Goal: Task Accomplishment & Management: Manage account settings

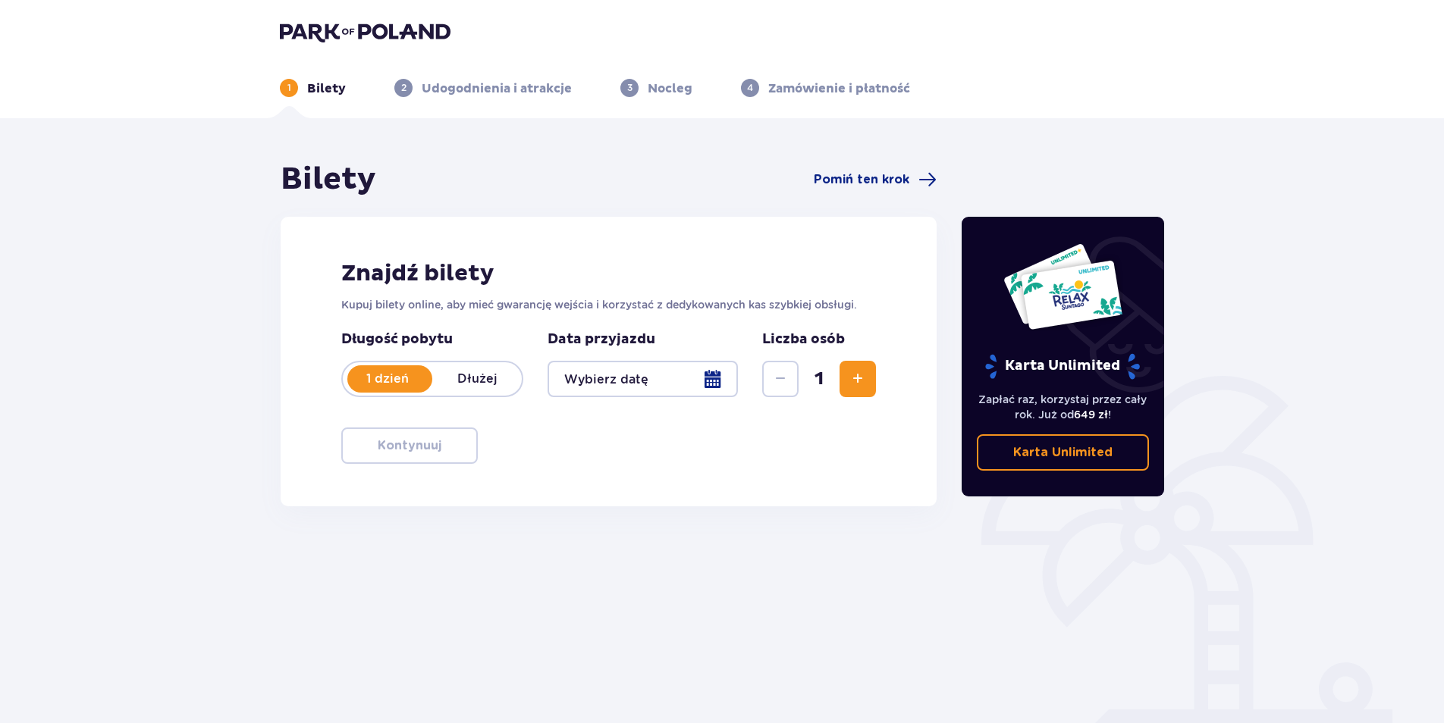
click at [356, 30] on img at bounding box center [365, 31] width 171 height 21
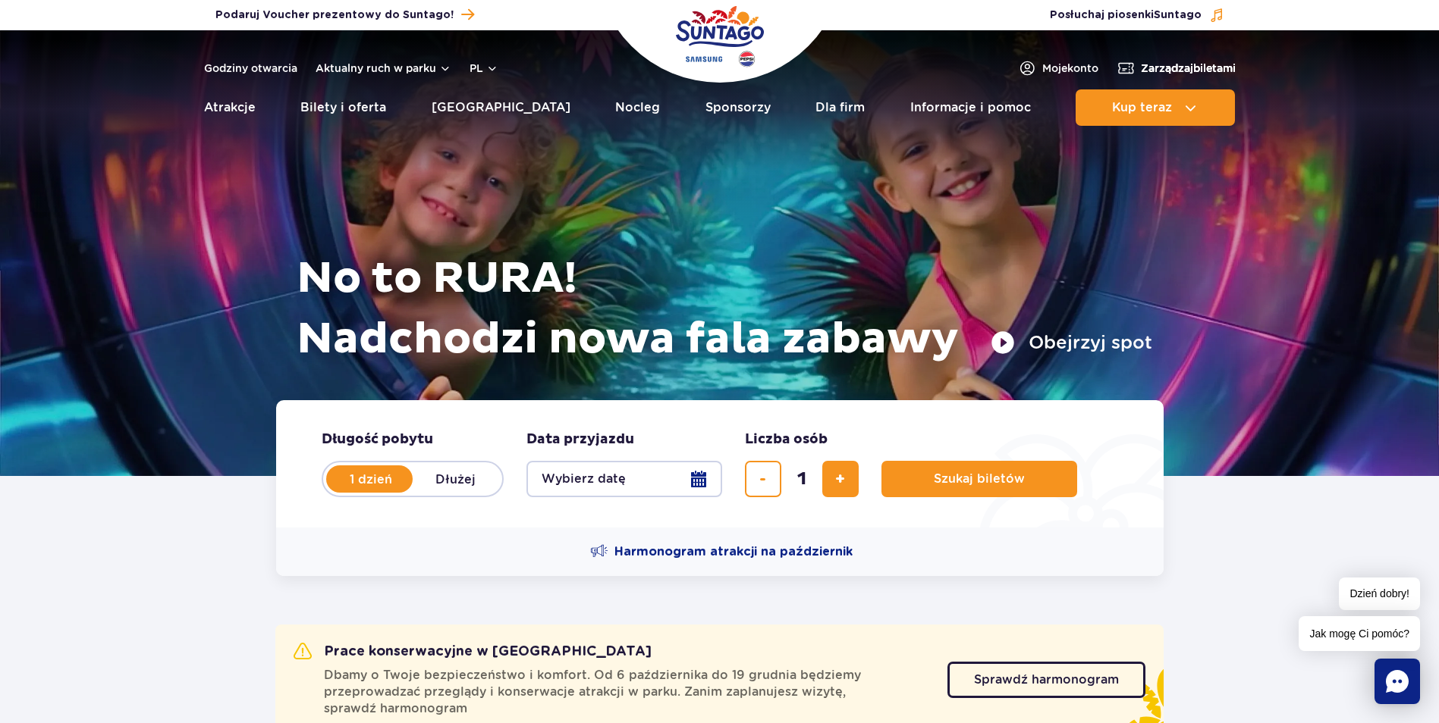
click at [1189, 66] on span "Zarządzaj biletami" at bounding box center [1188, 68] width 95 height 15
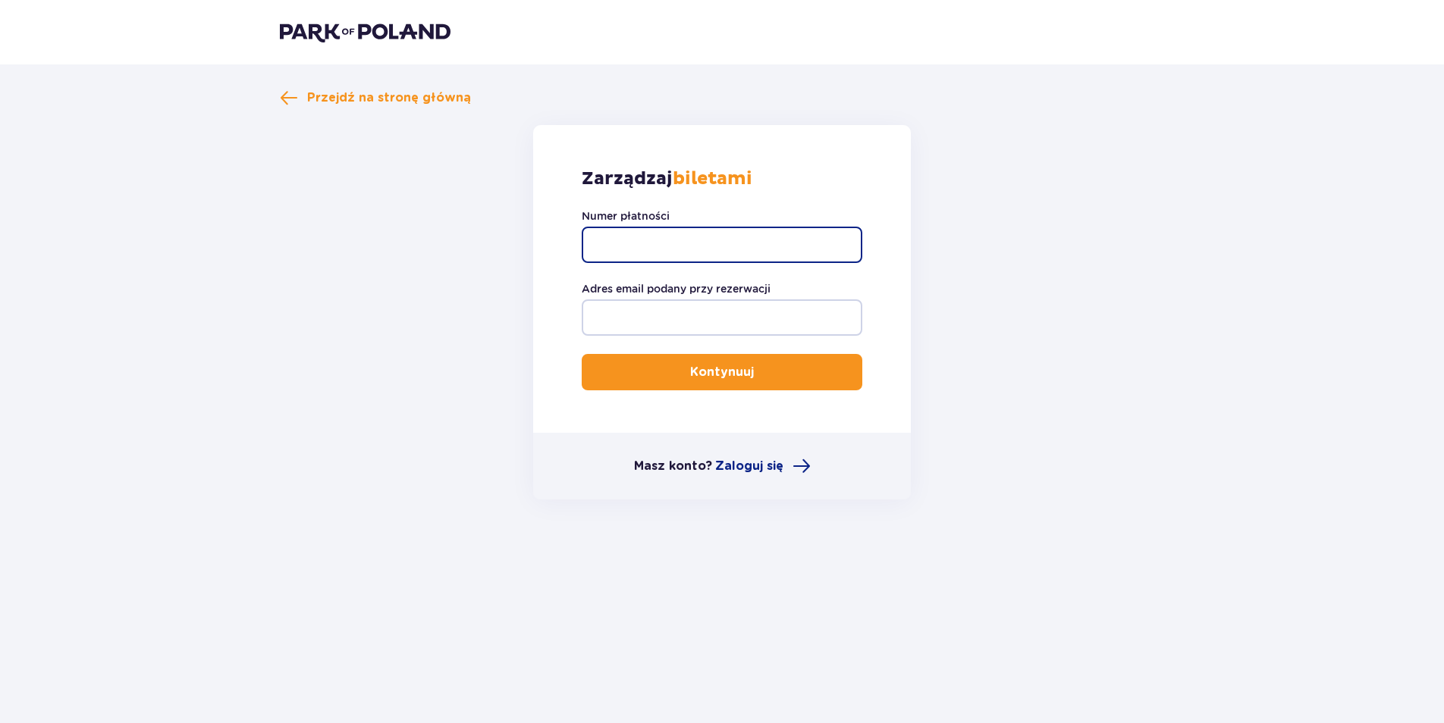
click at [717, 243] on input "Numer płatności" at bounding box center [722, 245] width 281 height 36
click at [391, 95] on span "Przejdź na stronę główną" at bounding box center [389, 97] width 164 height 17
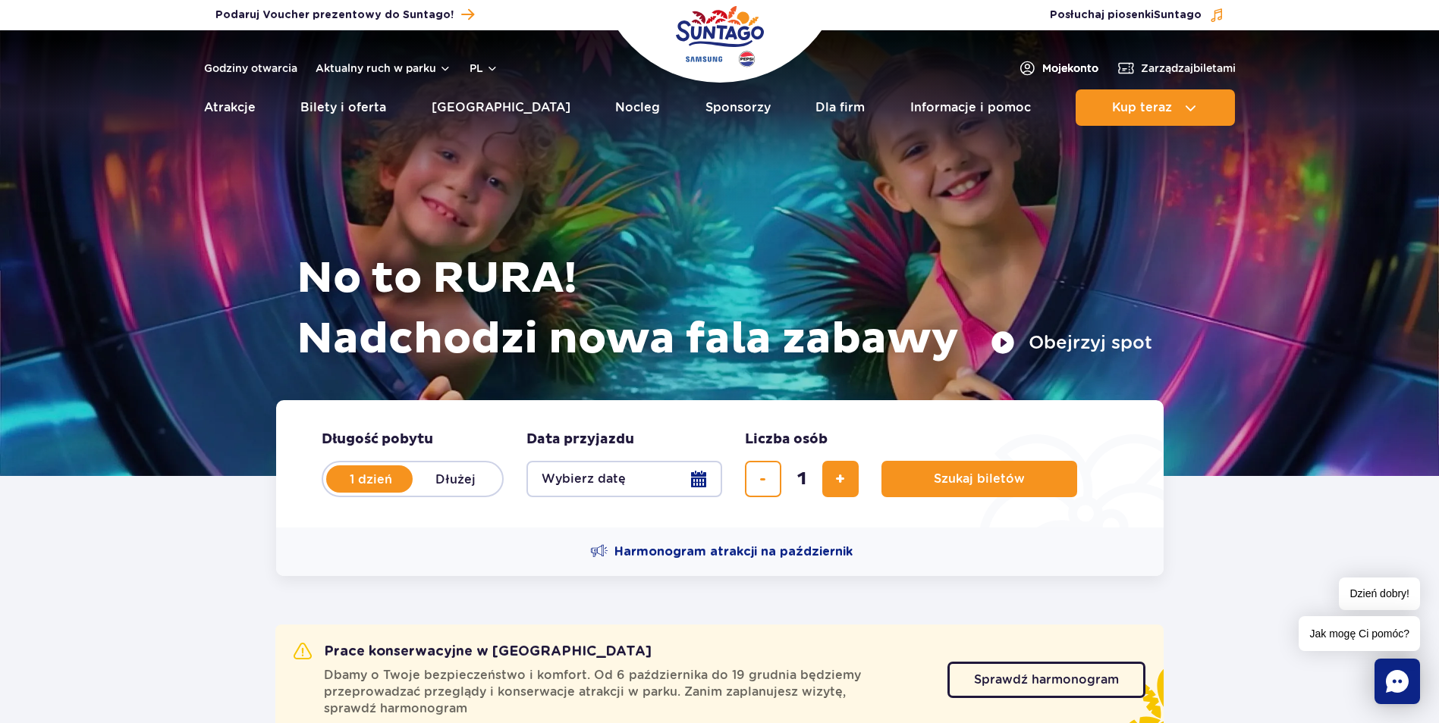
click at [1048, 64] on span "Moje konto" at bounding box center [1070, 68] width 56 height 15
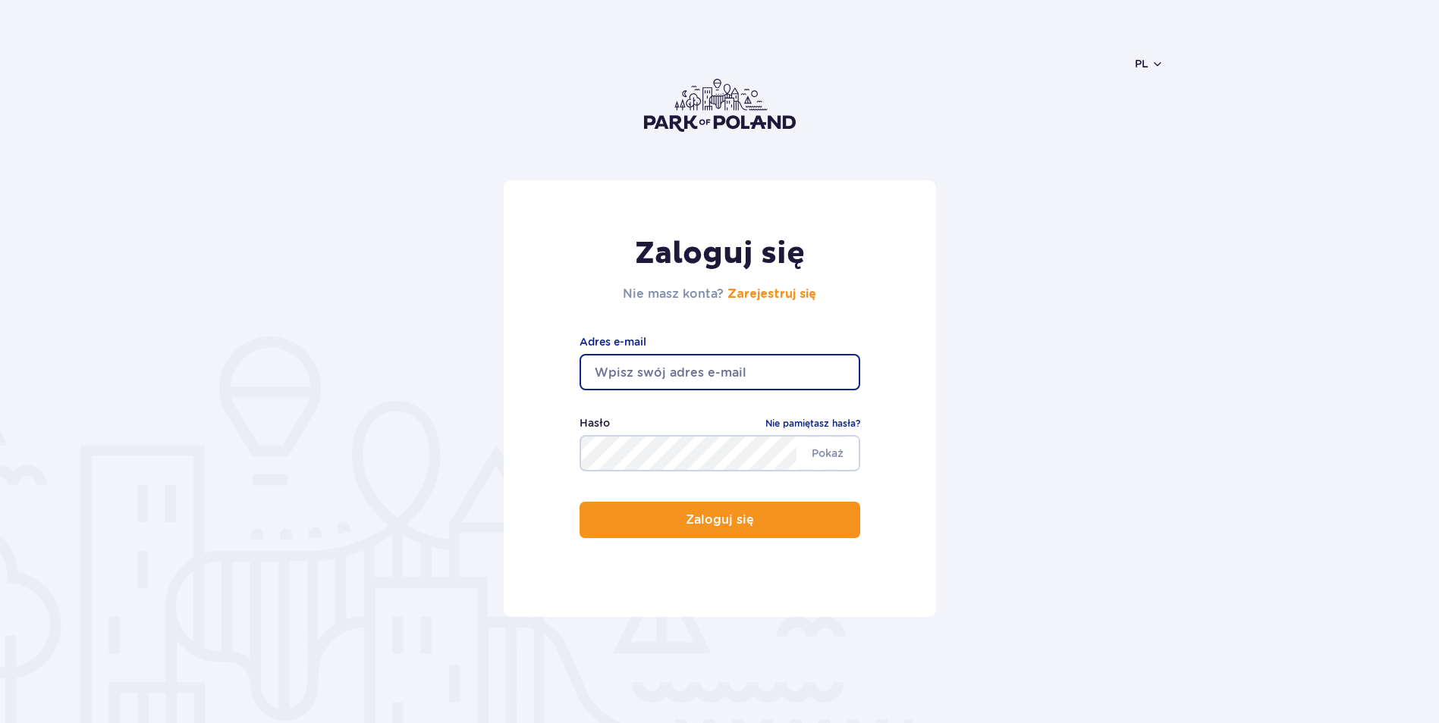
click at [701, 359] on input "email" at bounding box center [719, 372] width 281 height 36
type input "[EMAIL_ADDRESS][DOMAIN_NAME]"
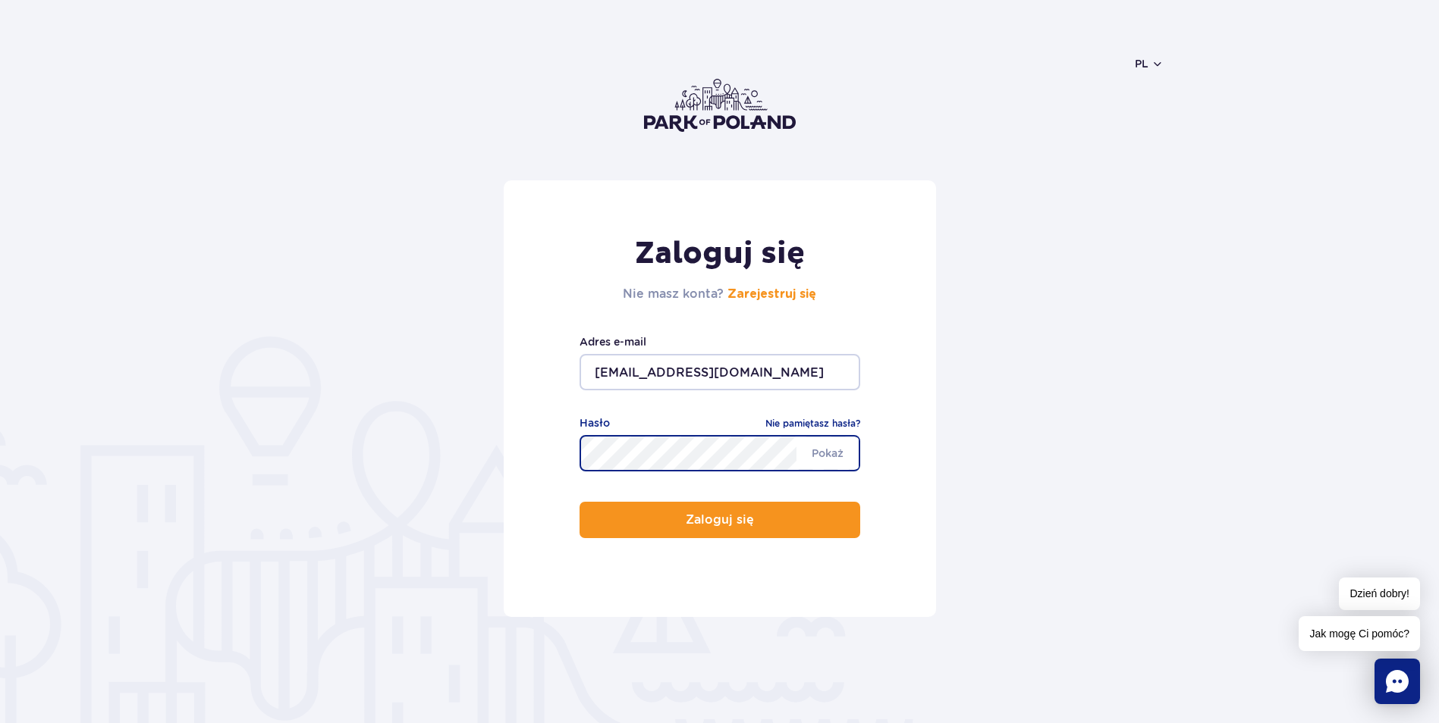
click at [579, 502] on button "Zaloguj się" at bounding box center [719, 520] width 281 height 36
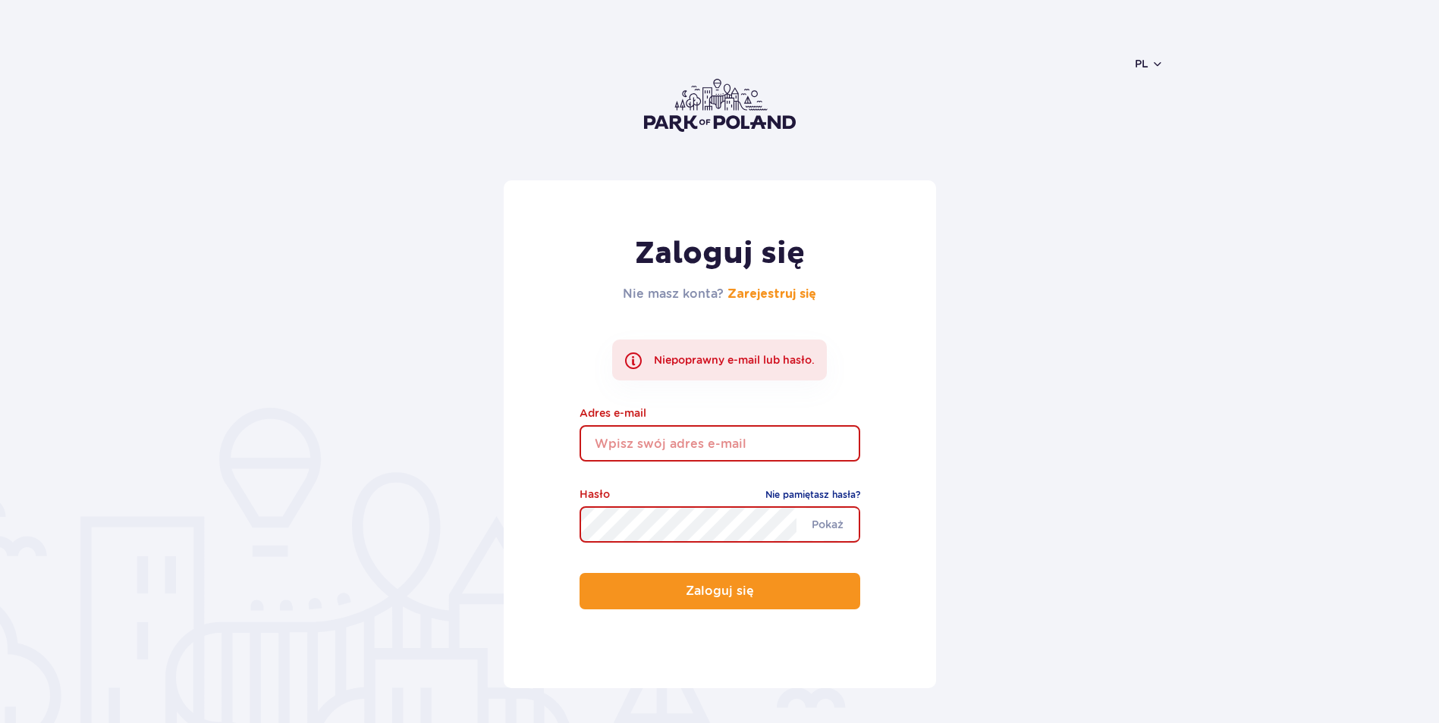
click at [697, 465] on div "Zaloguj się Nie masz konta? Zarejestruj się Niepoprawny e-mail lub hasło. Adres…" at bounding box center [720, 434] width 432 height 508
click at [692, 452] on input "email" at bounding box center [719, 443] width 281 height 36
type input "affekjulia@gmail.com"
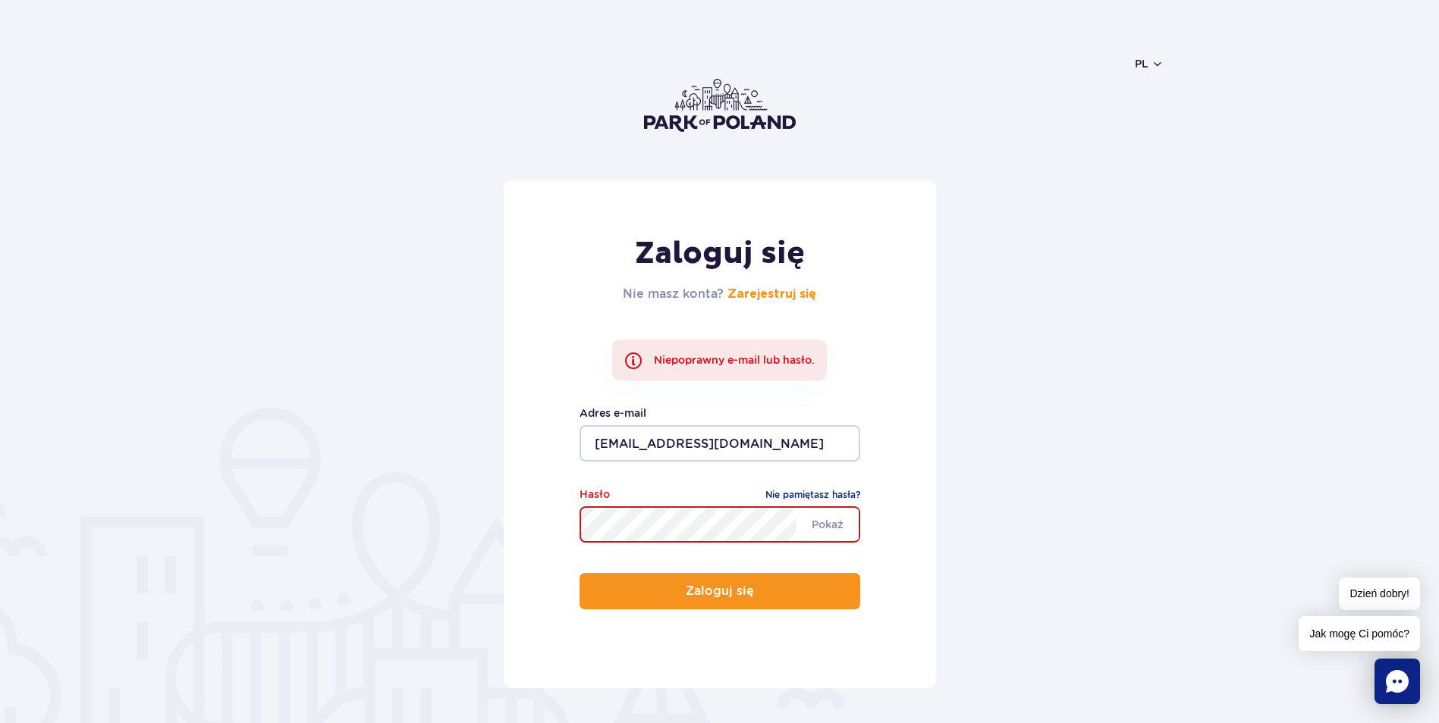
click at [579, 573] on button "Zaloguj się" at bounding box center [719, 591] width 281 height 36
click at [695, 422] on div "Adres e-mail" at bounding box center [719, 433] width 281 height 57
click at [690, 437] on input "email" at bounding box center [719, 443] width 281 height 36
type input "affekjulia@gmail.com"
click at [579, 573] on button "Zaloguj się" at bounding box center [719, 591] width 281 height 36
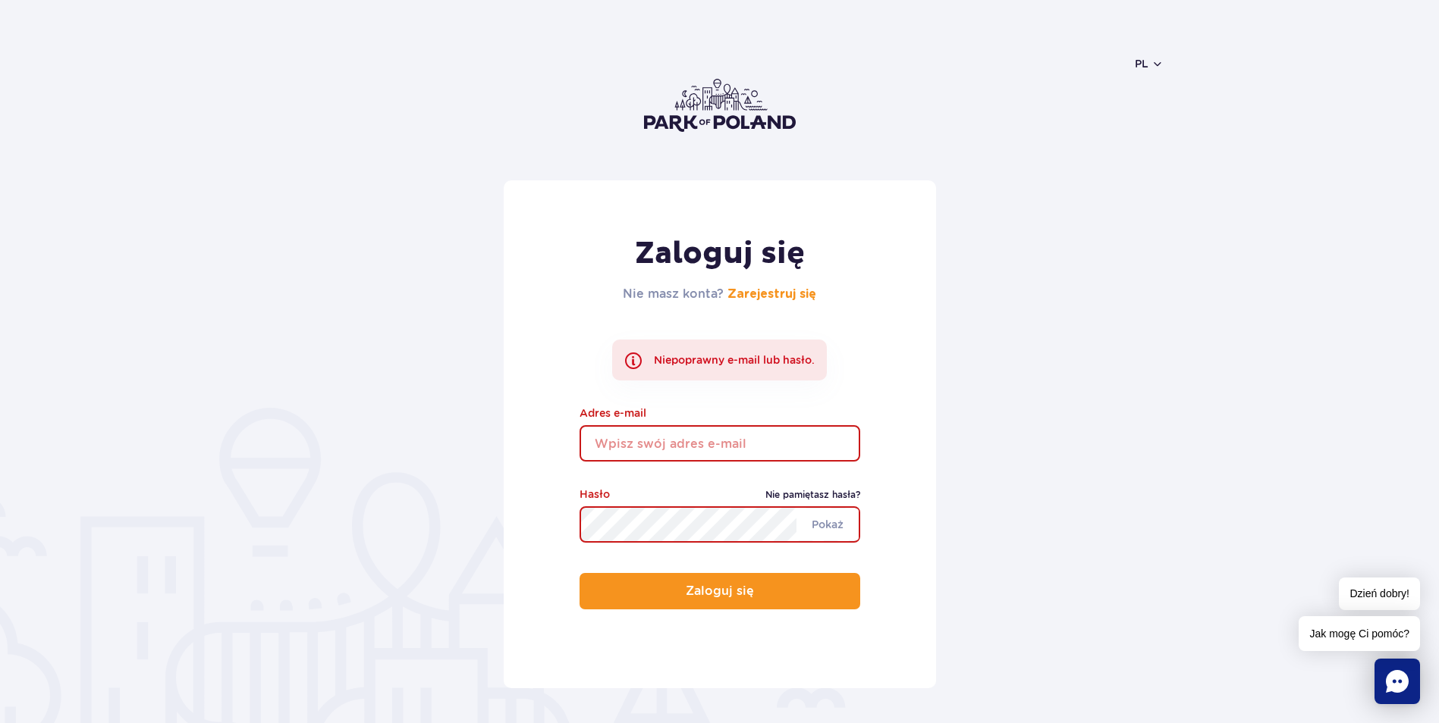
click at [834, 492] on link "Nie pamiętasz hasła?" at bounding box center [812, 495] width 95 height 15
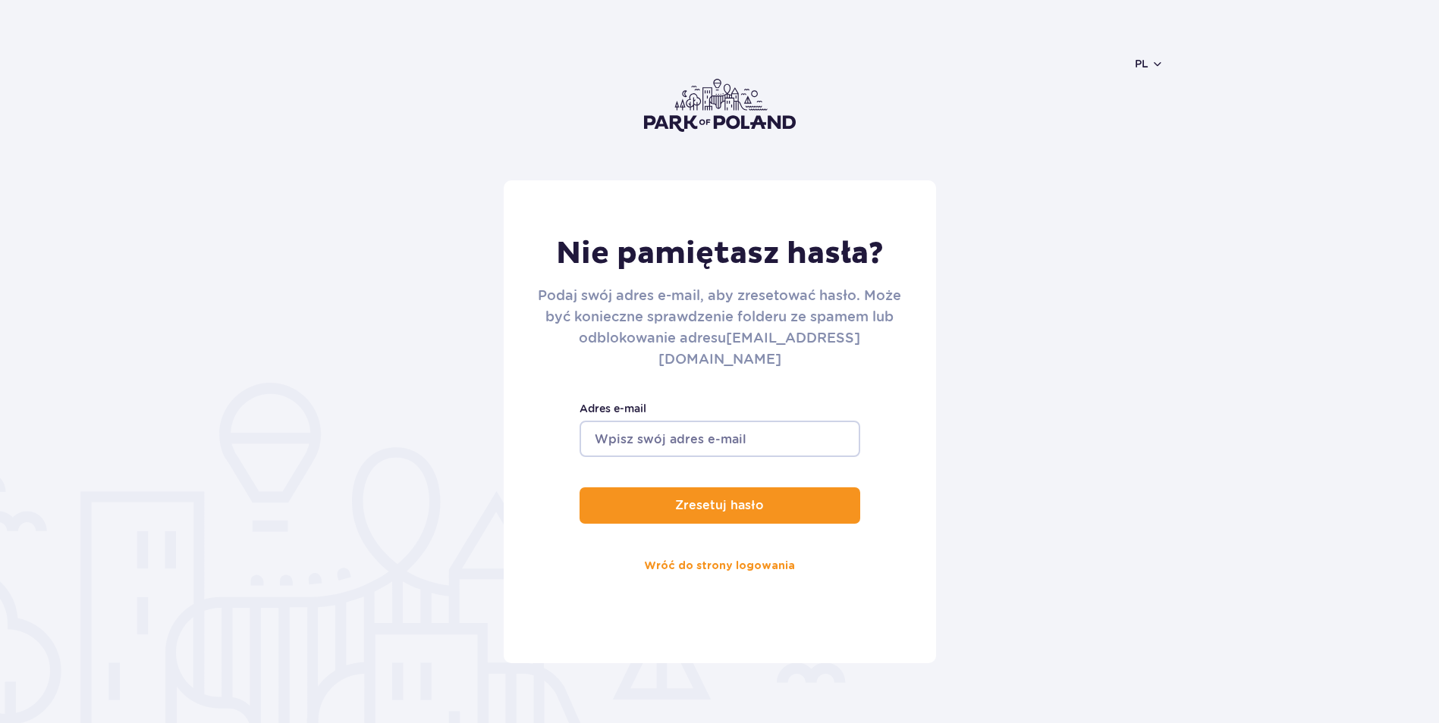
click at [662, 421] on input "Adres e-mail" at bounding box center [719, 439] width 281 height 36
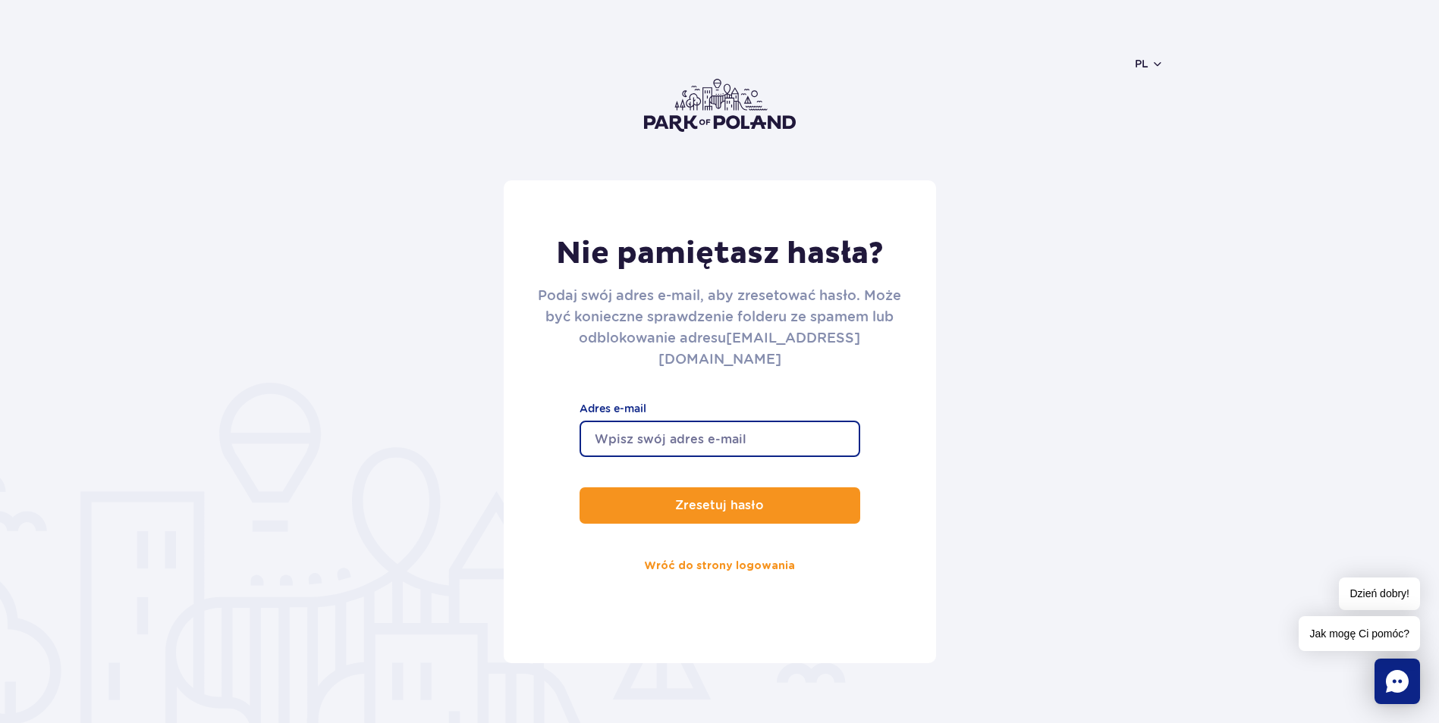
type input "[EMAIL_ADDRESS][DOMAIN_NAME]"
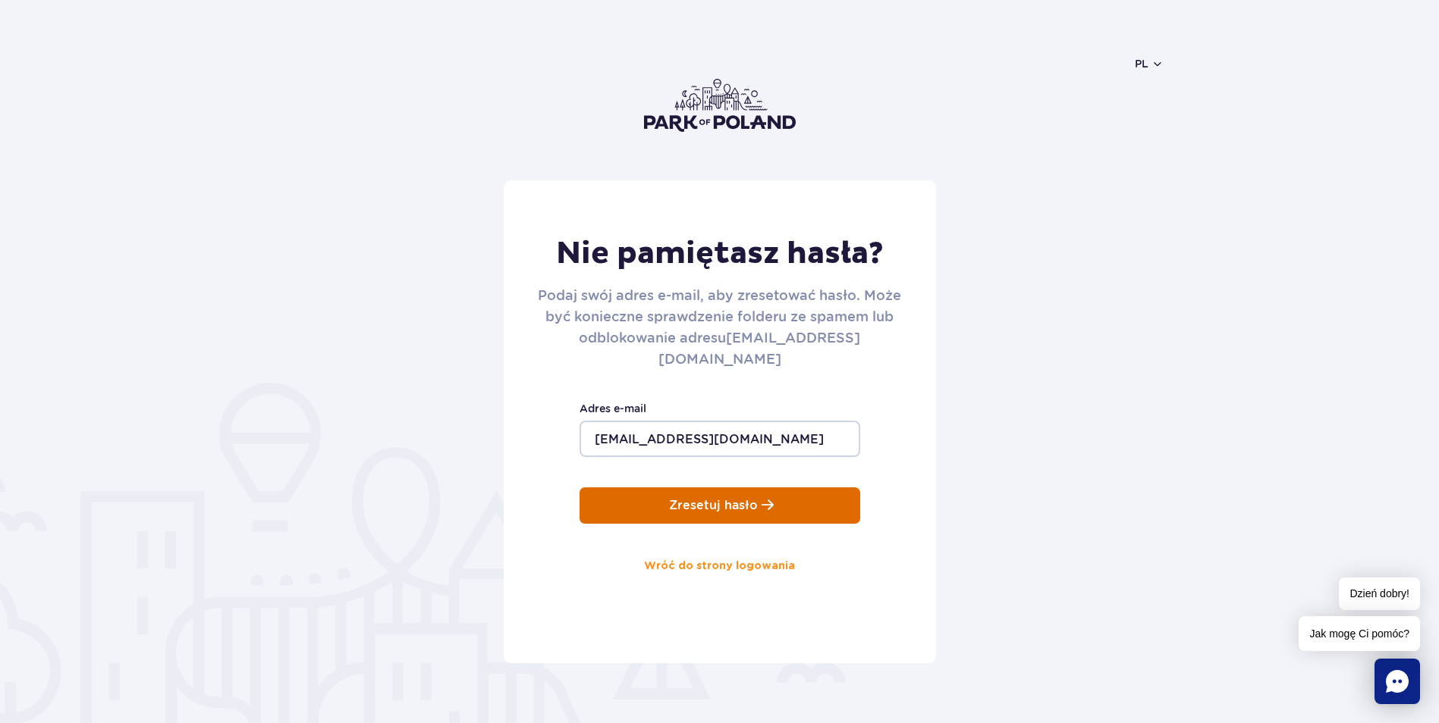
click at [654, 488] on button "Zresetuj hasło" at bounding box center [719, 506] width 281 height 36
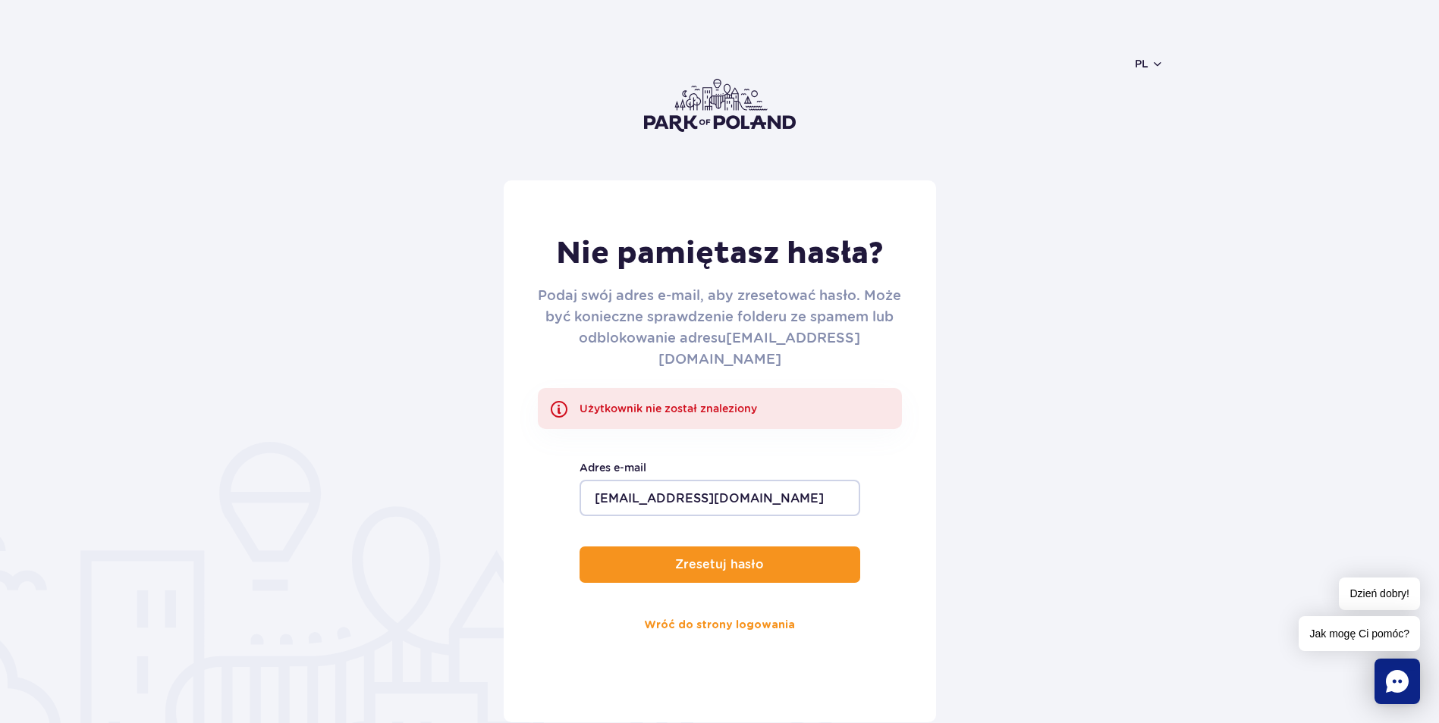
click at [712, 583] on div "Nie pamiętasz hasła? Podaj swój adres e-mail, aby zresetować hasło. Może być ko…" at bounding box center [720, 451] width 432 height 542
drag, startPoint x: 711, startPoint y: 584, endPoint x: 705, endPoint y: 596, distance: 13.6
click at [705, 607] on link "Wróć do strony logowania" at bounding box center [719, 625] width 151 height 36
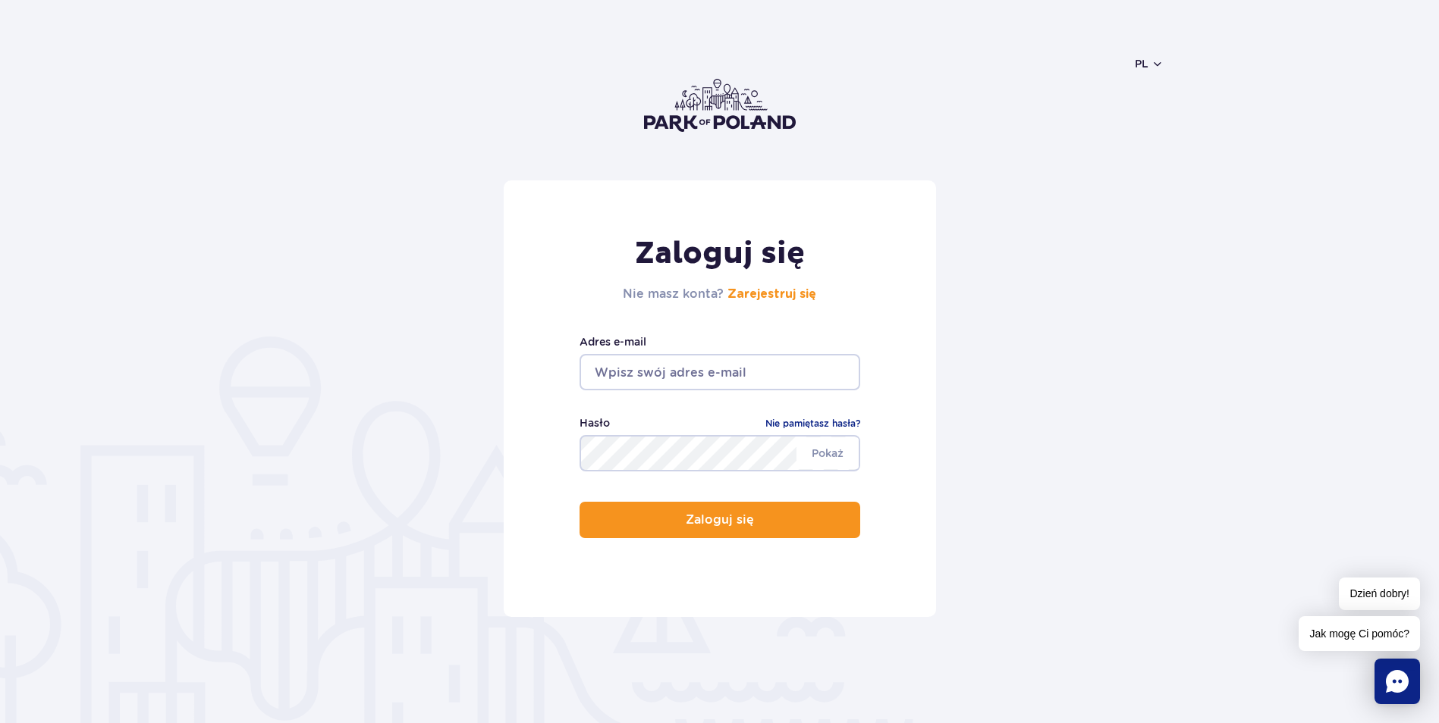
click at [678, 108] on img at bounding box center [720, 105] width 152 height 53
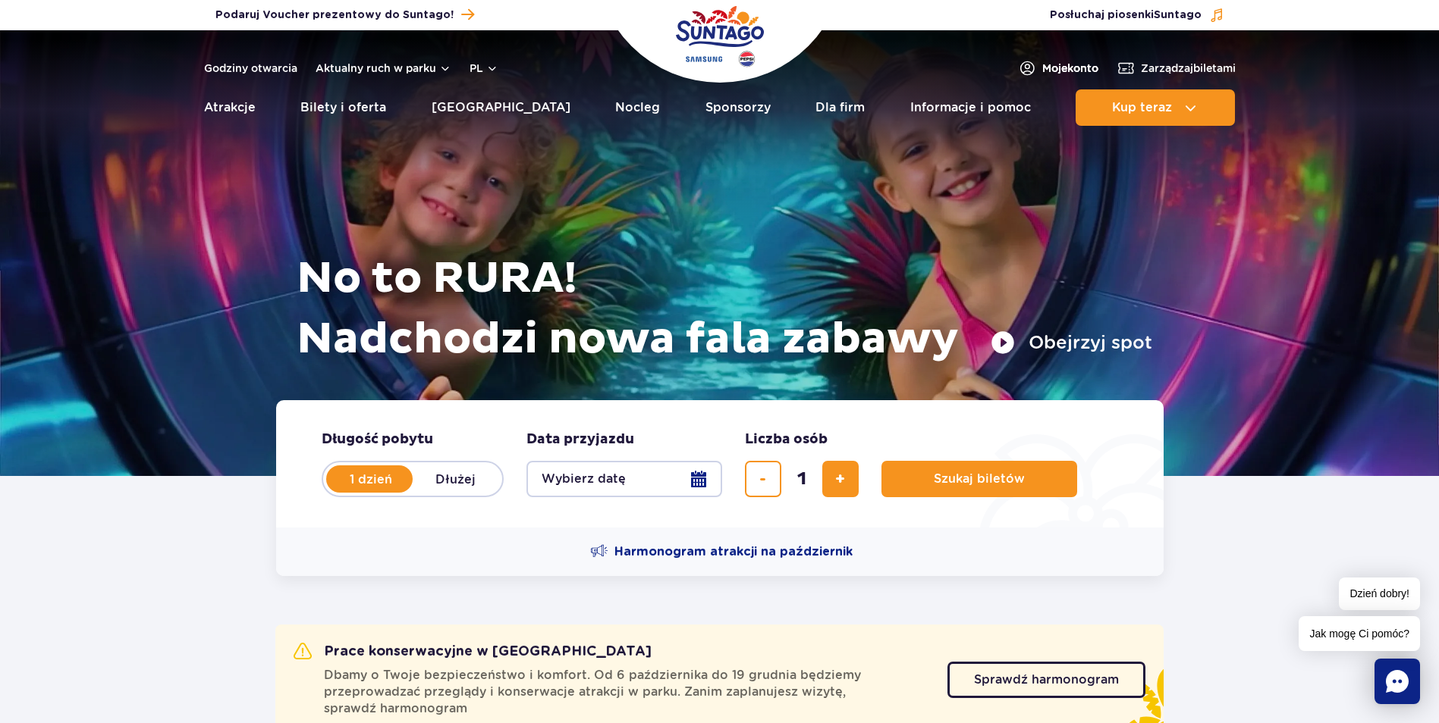
click at [1042, 66] on span "Moje konto" at bounding box center [1070, 68] width 56 height 15
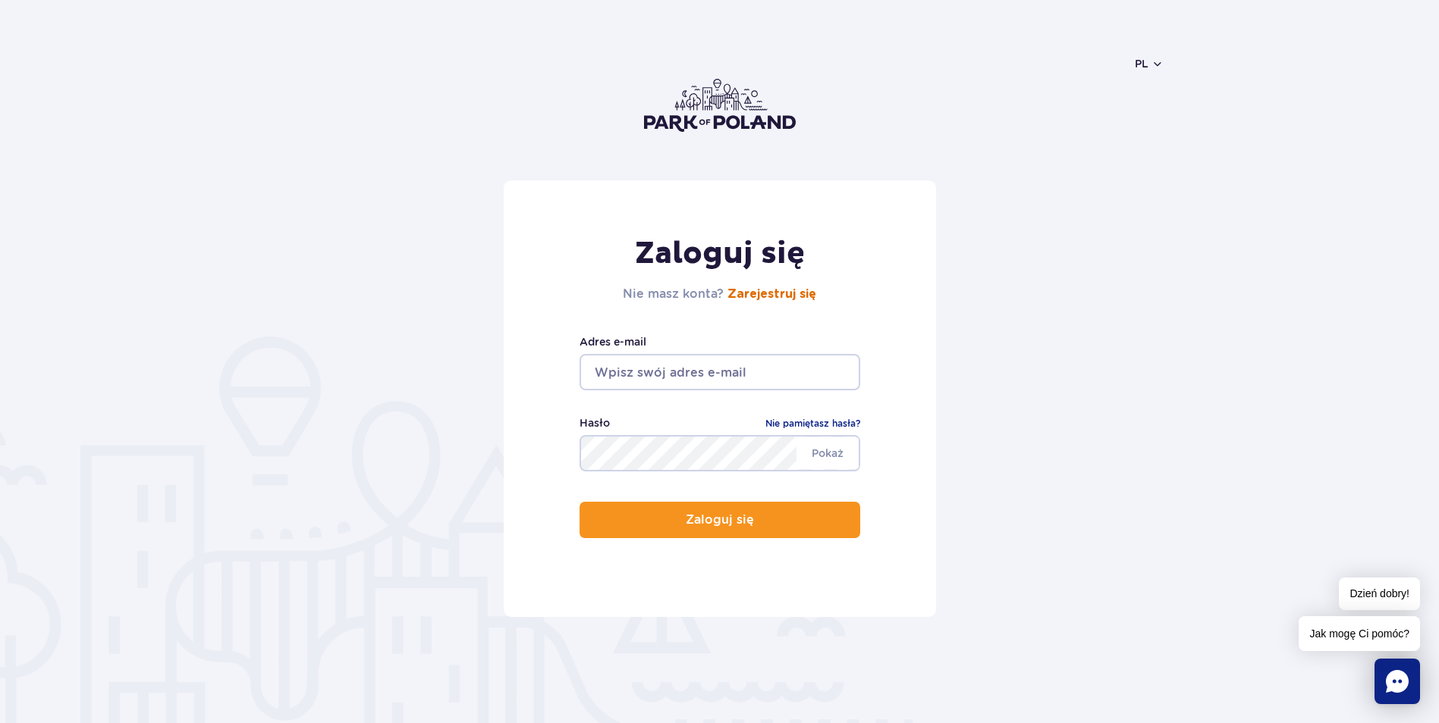
click at [764, 297] on link "Zarejestruj się" at bounding box center [771, 294] width 89 height 12
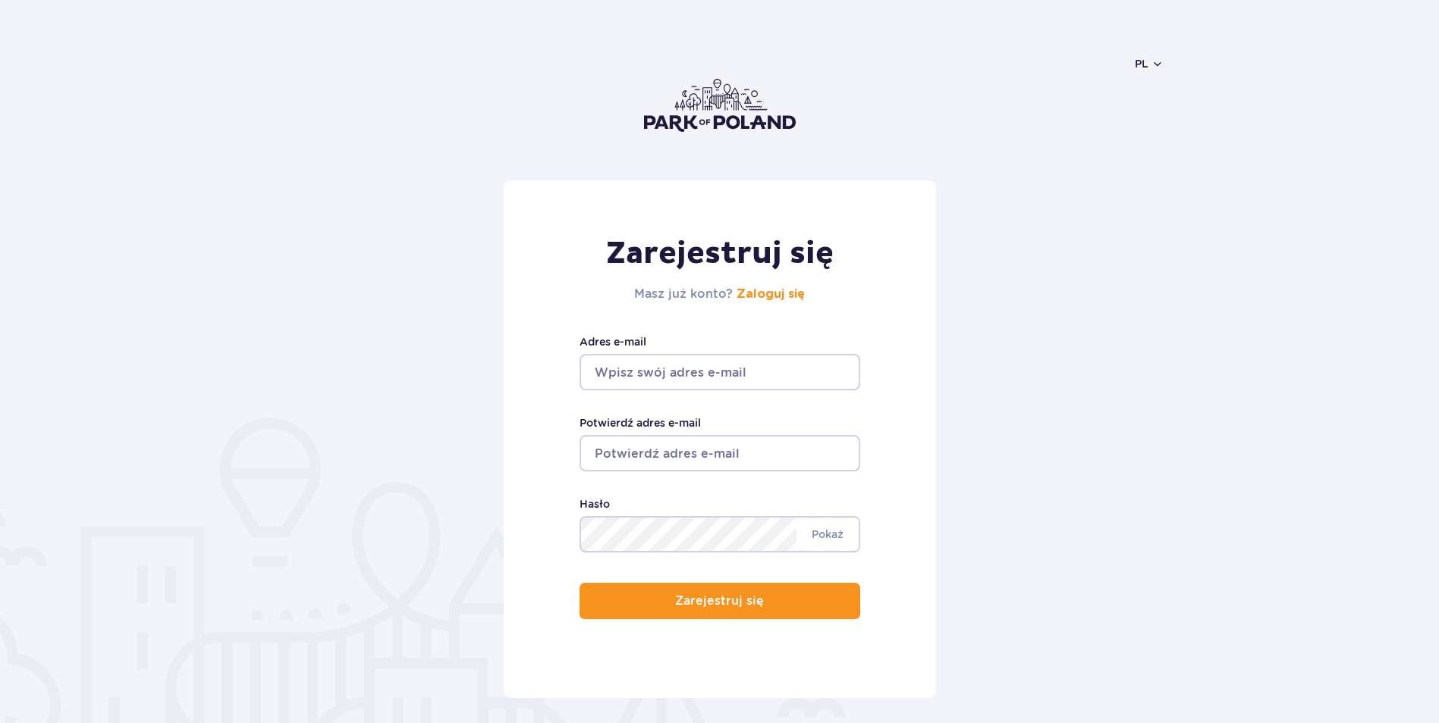
click at [733, 379] on input "Adres e-mail" at bounding box center [719, 372] width 281 height 36
type input "[EMAIL_ADDRESS][DOMAIN_NAME]"
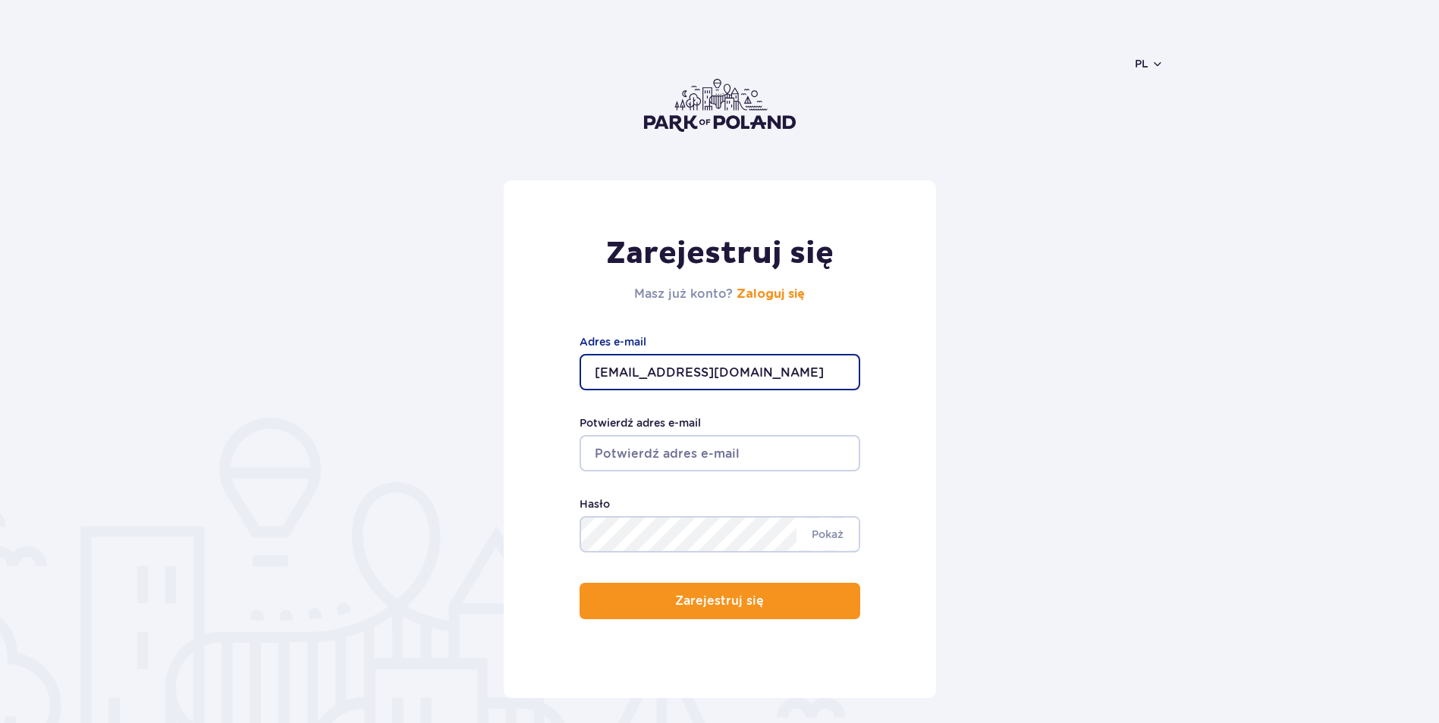
type input "[EMAIL_ADDRESS][DOMAIN_NAME]"
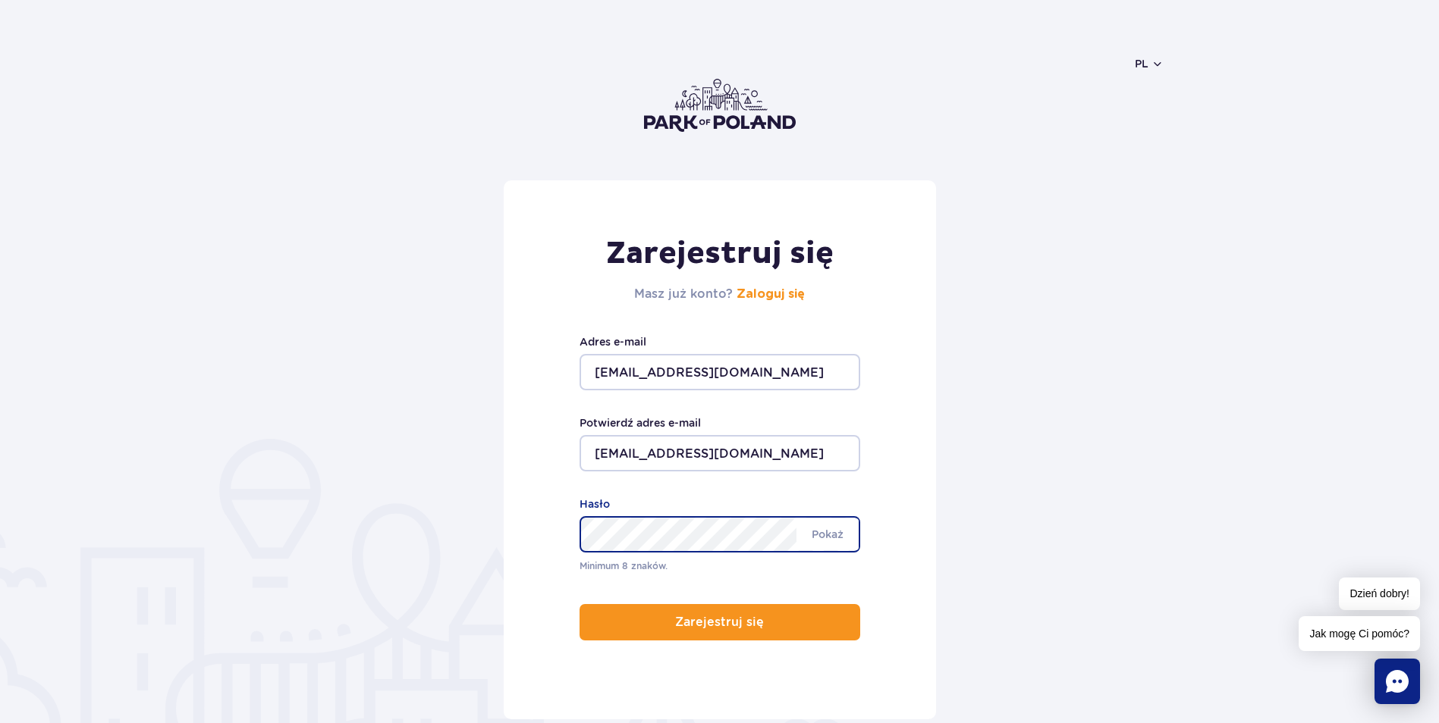
click at [579, 604] on button "Zarejestruj się" at bounding box center [719, 622] width 281 height 36
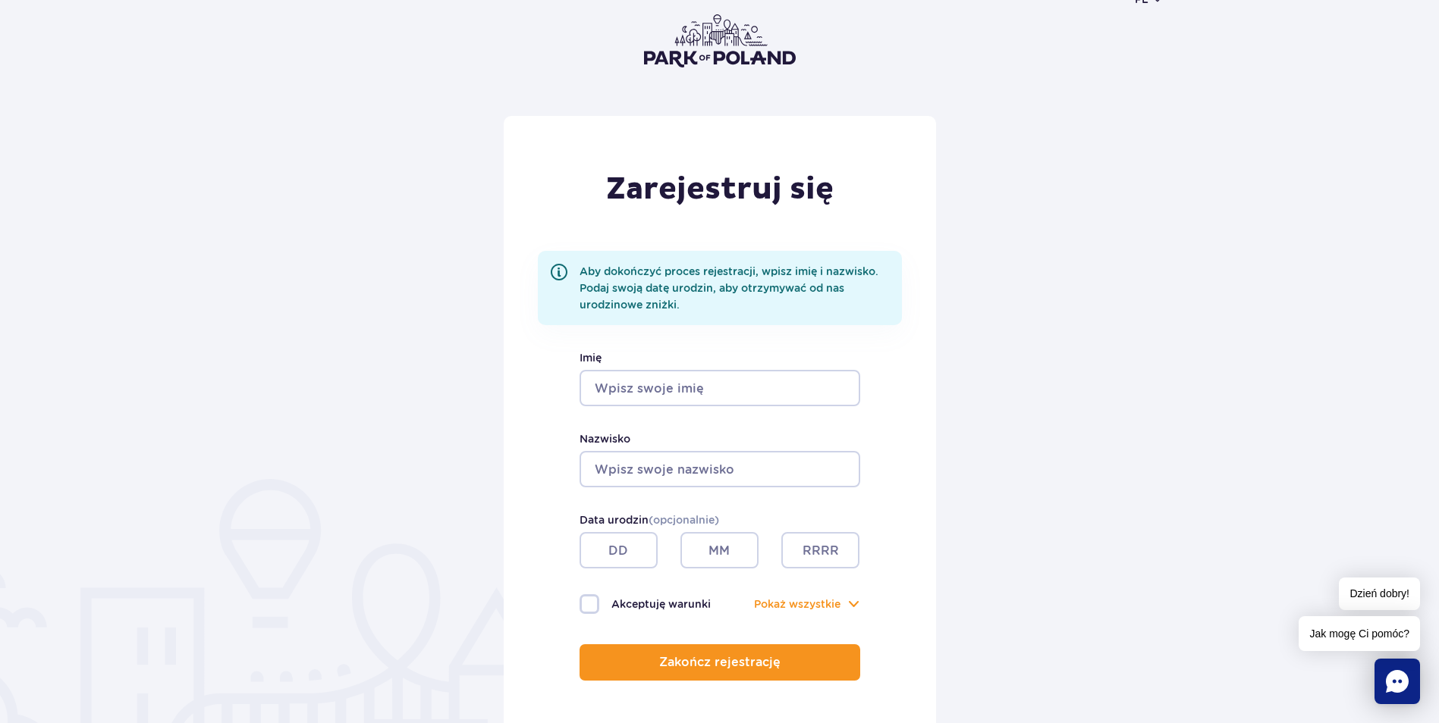
scroll to position [152, 0]
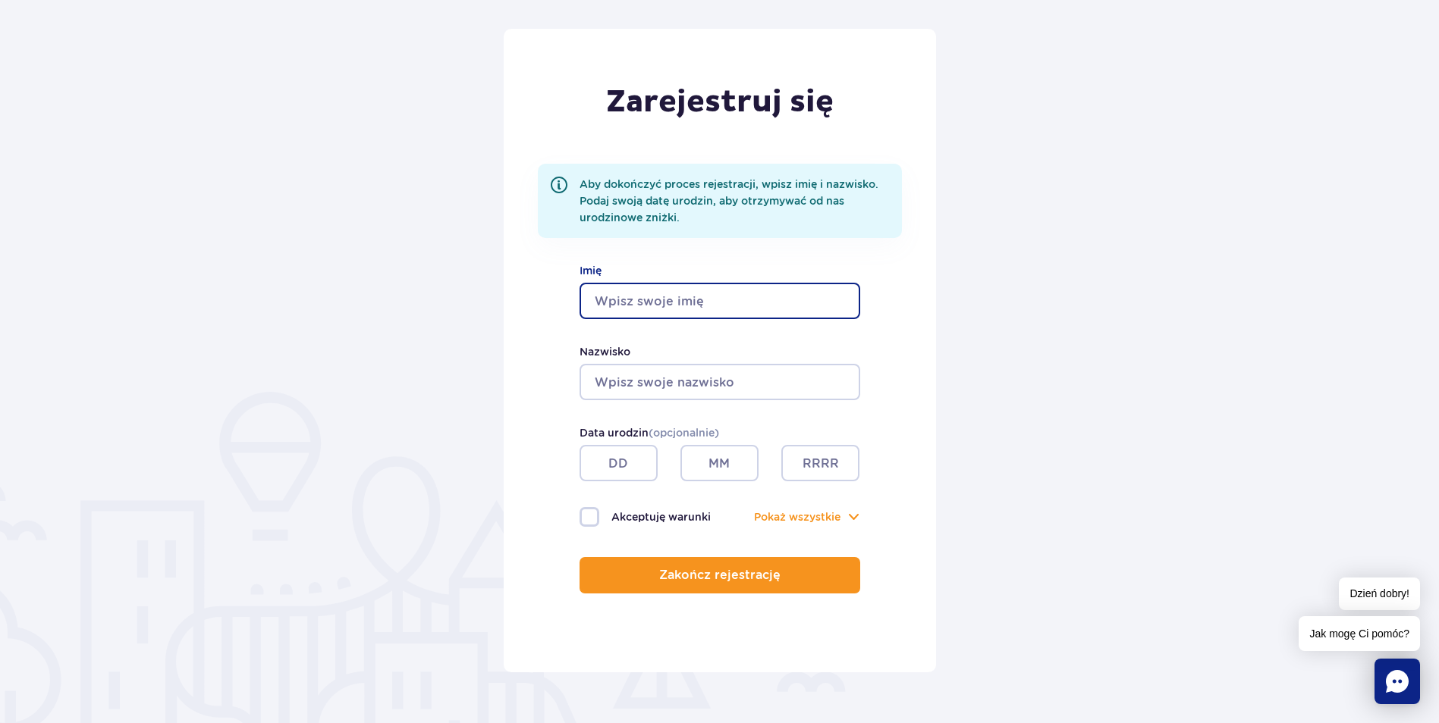
click at [667, 296] on input "Imię" at bounding box center [719, 301] width 281 height 36
type input "[PERSON_NAME]"
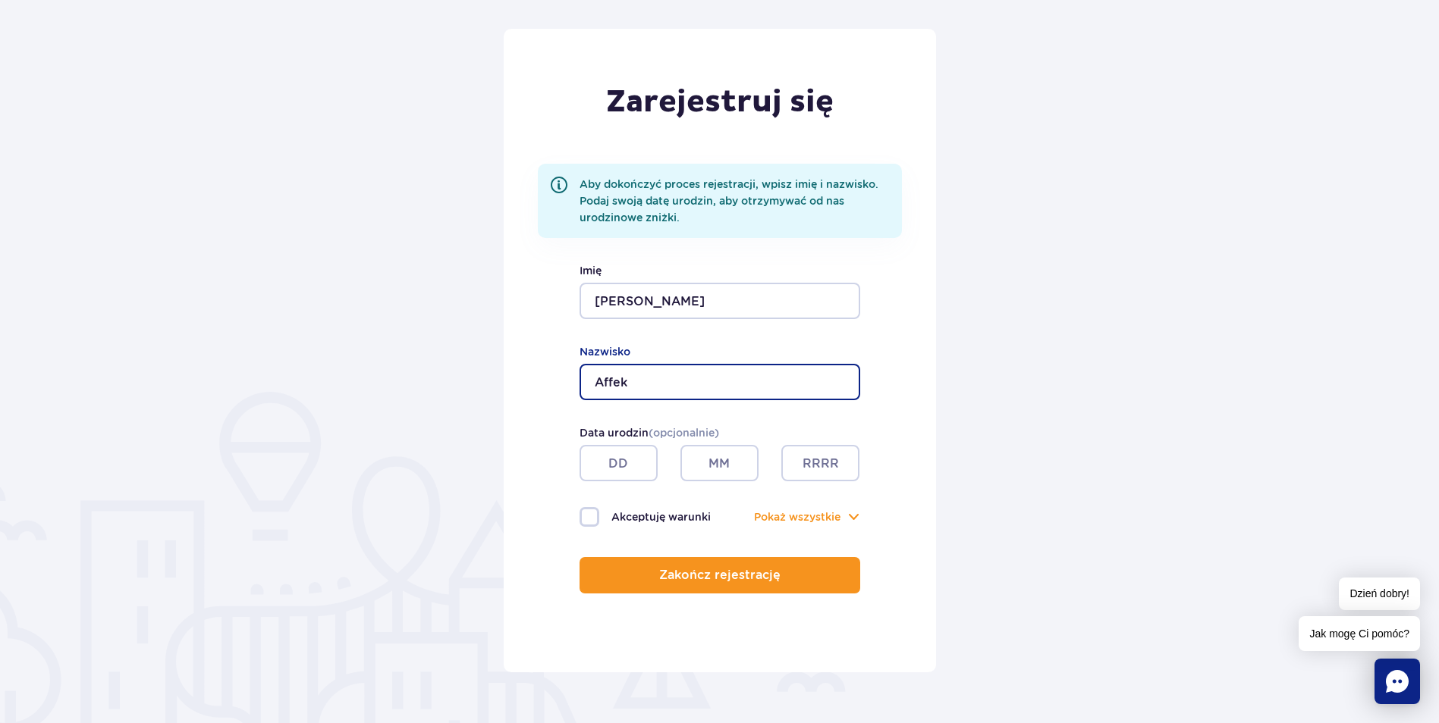
type input "Affek"
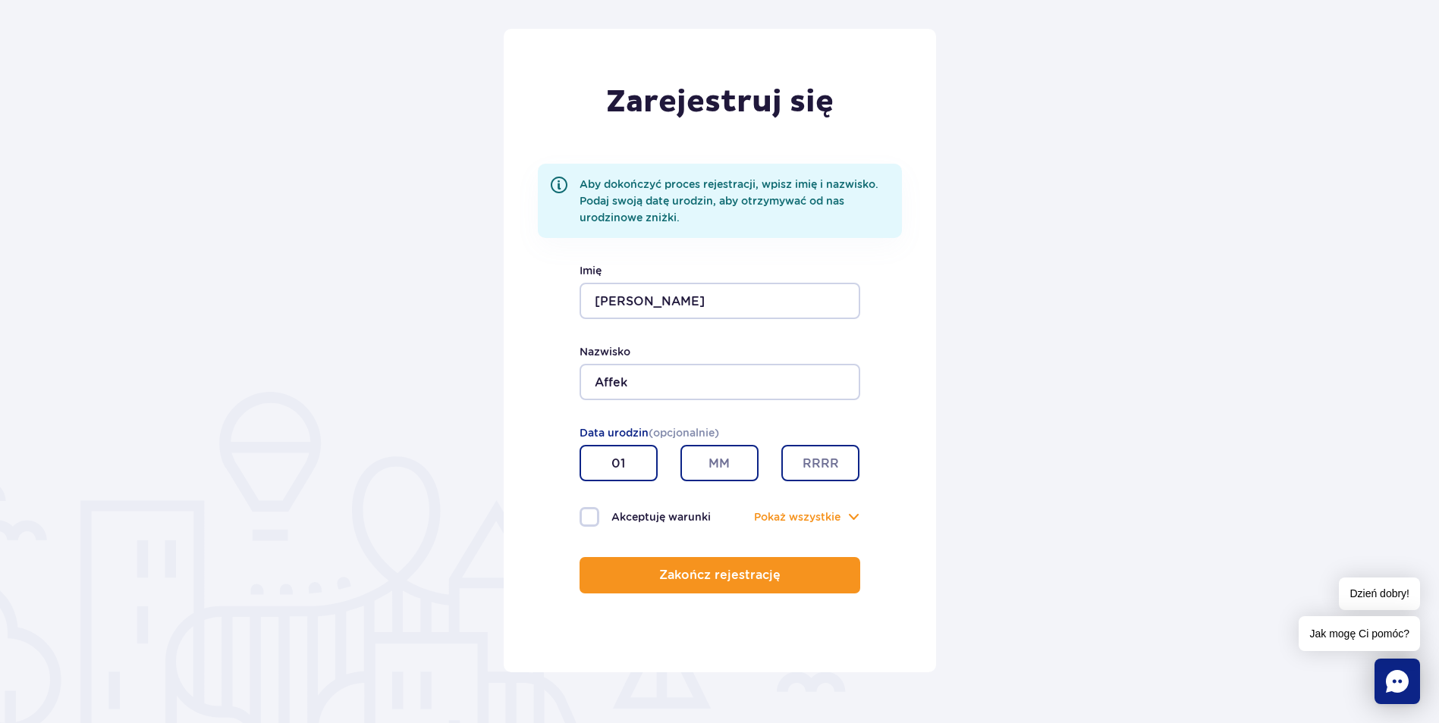
type input "01"
type input "10"
type input "2003"
click at [636, 517] on label "Akceptuję warunki" at bounding box center [649, 517] width 140 height 20
click at [596, 510] on input "Akceptuję warunki" at bounding box center [587, 508] width 17 height 3
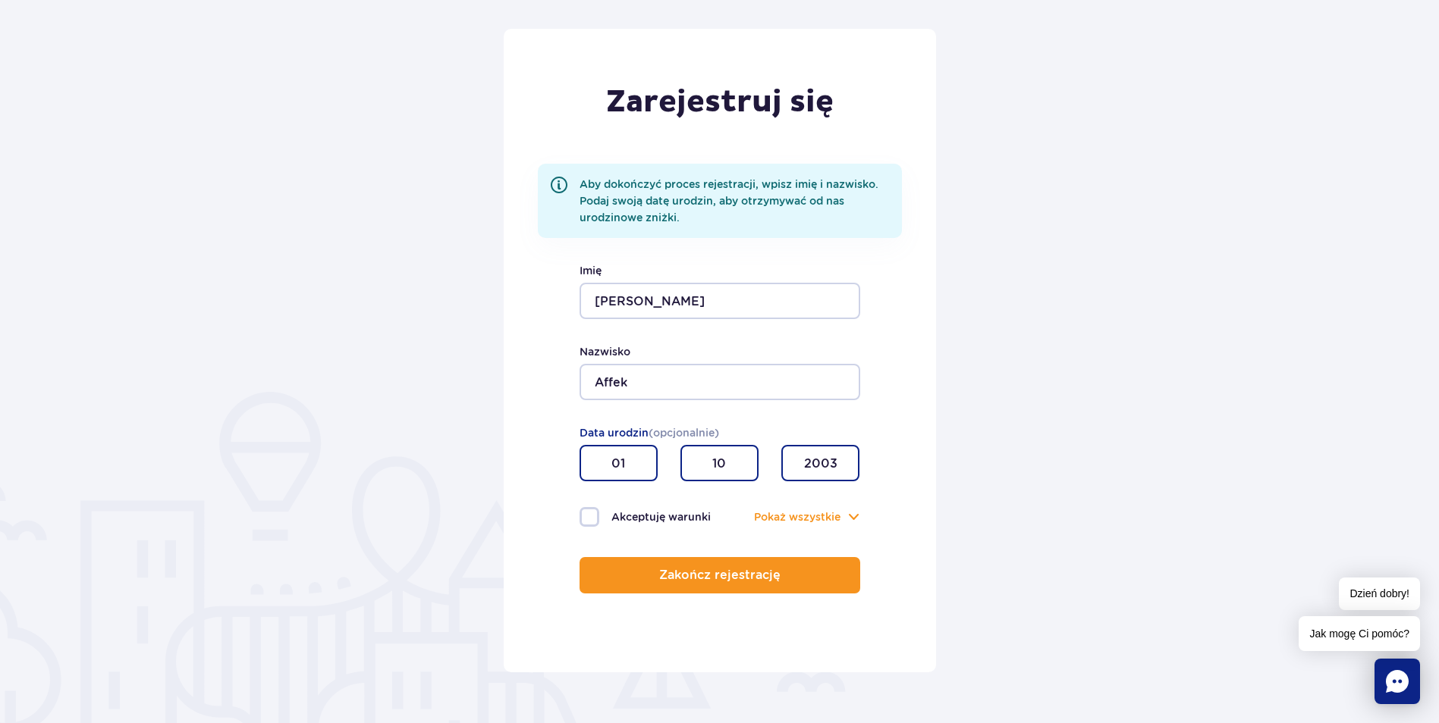
checkbox input "true"
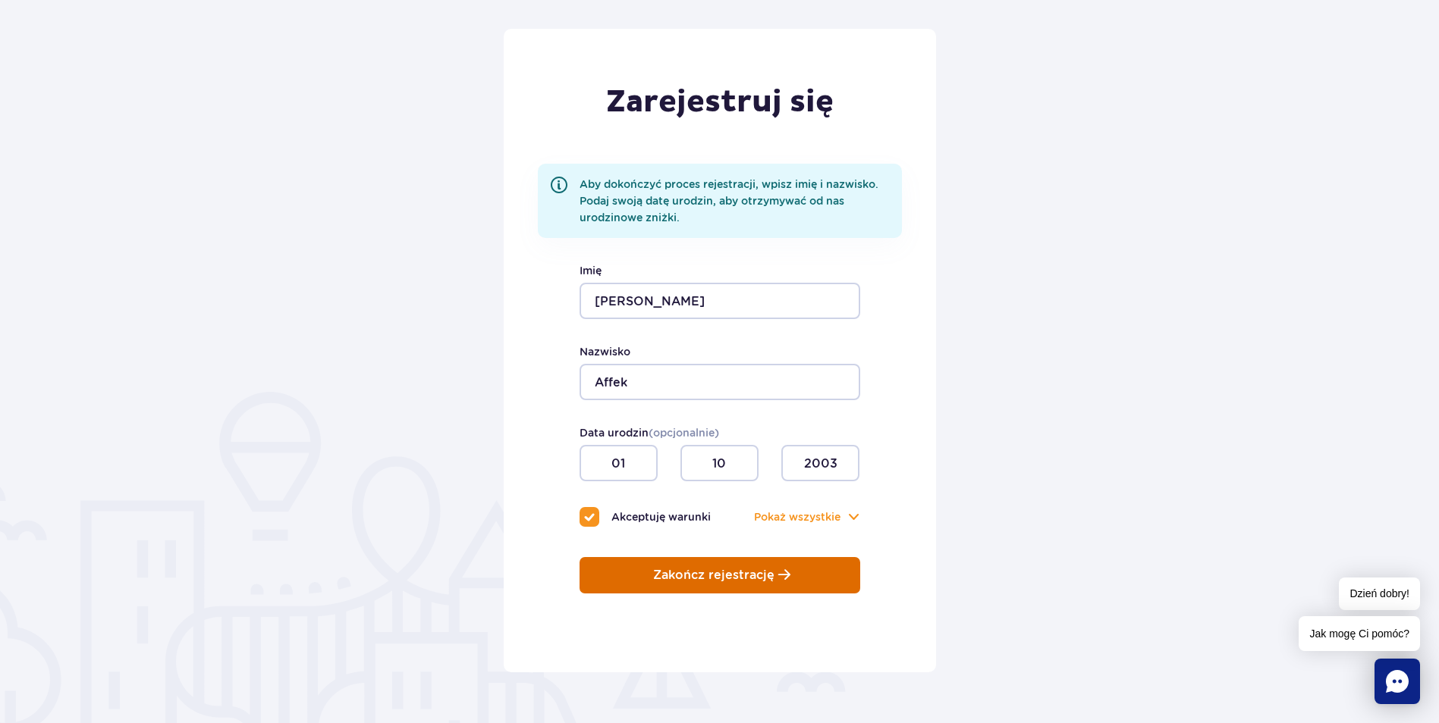
click at [661, 584] on button "Zakończ rejestrację" at bounding box center [719, 575] width 281 height 36
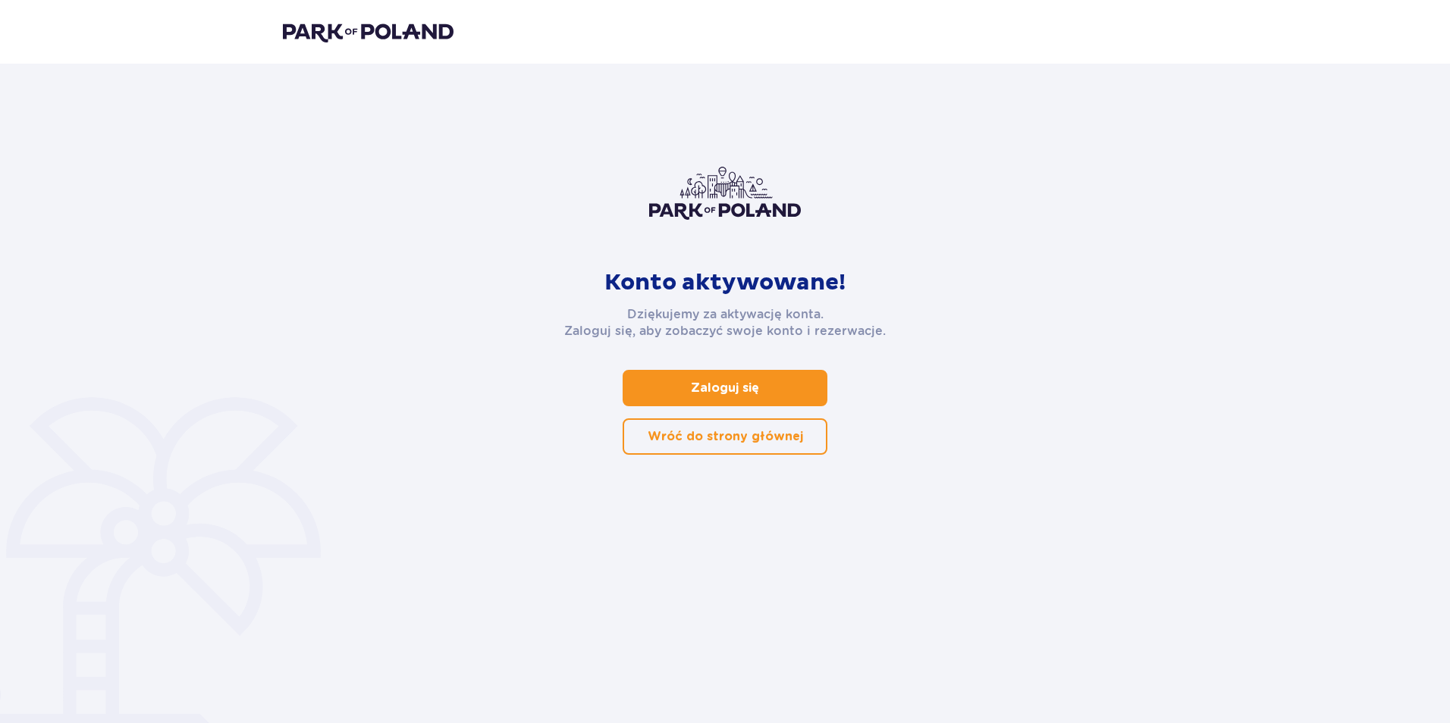
click at [758, 388] on span at bounding box center [762, 388] width 18 height 18
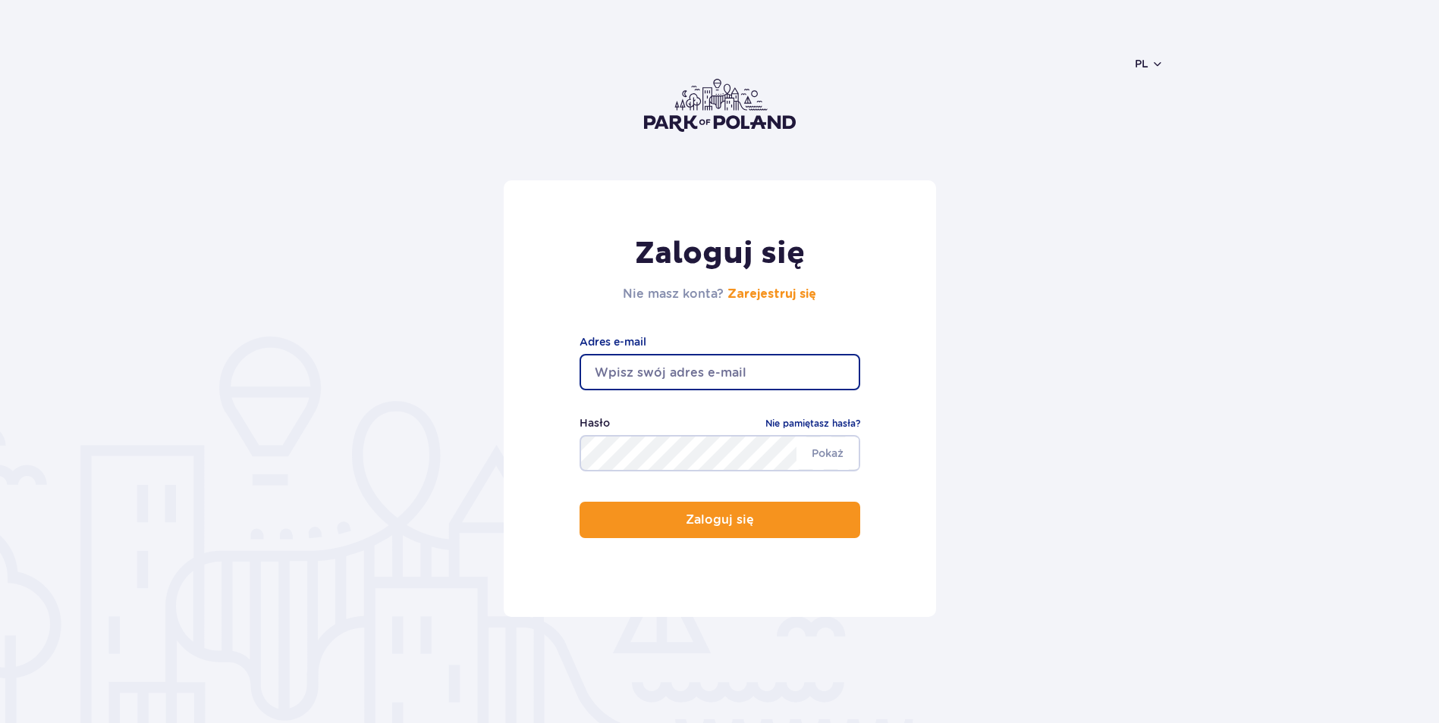
click at [746, 374] on input "email" at bounding box center [719, 372] width 281 height 36
type input "[EMAIL_ADDRESS][DOMAIN_NAME]"
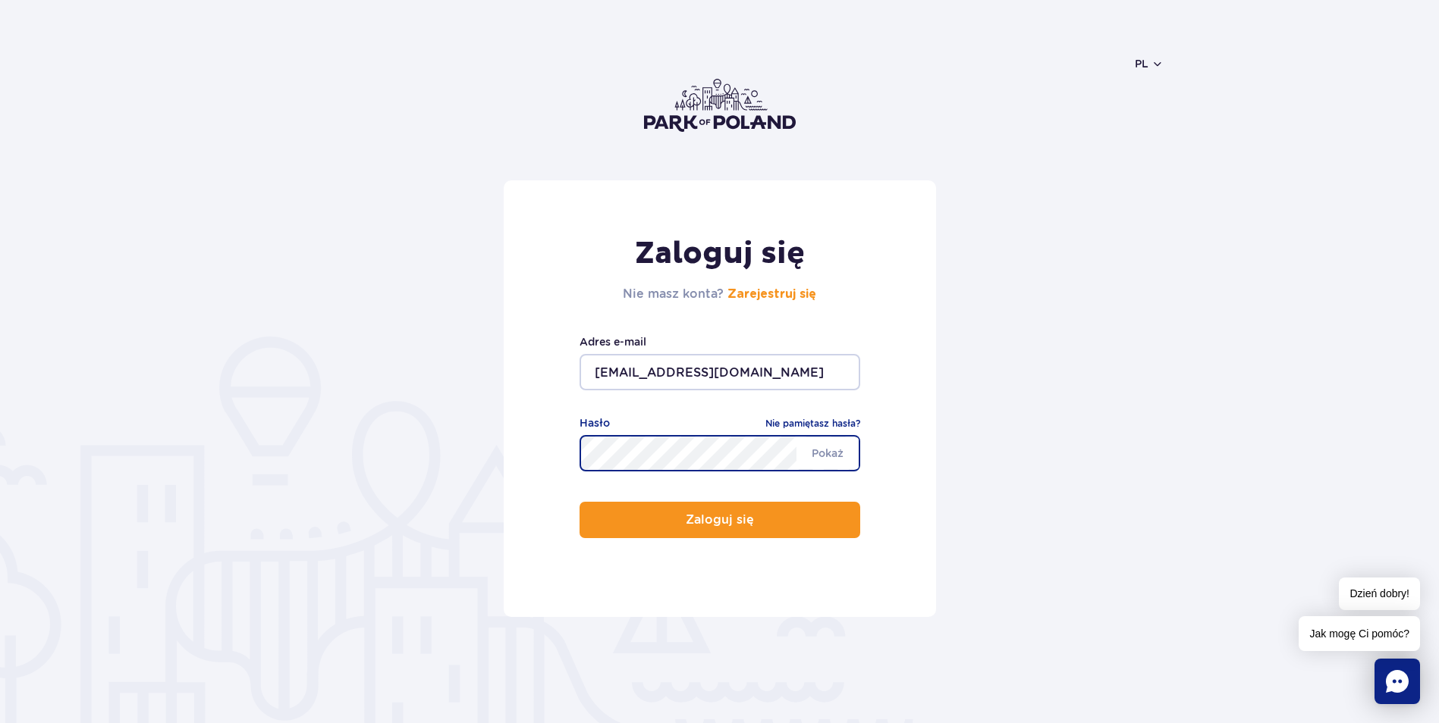
click at [579, 502] on button "Zaloguj się" at bounding box center [719, 520] width 281 height 36
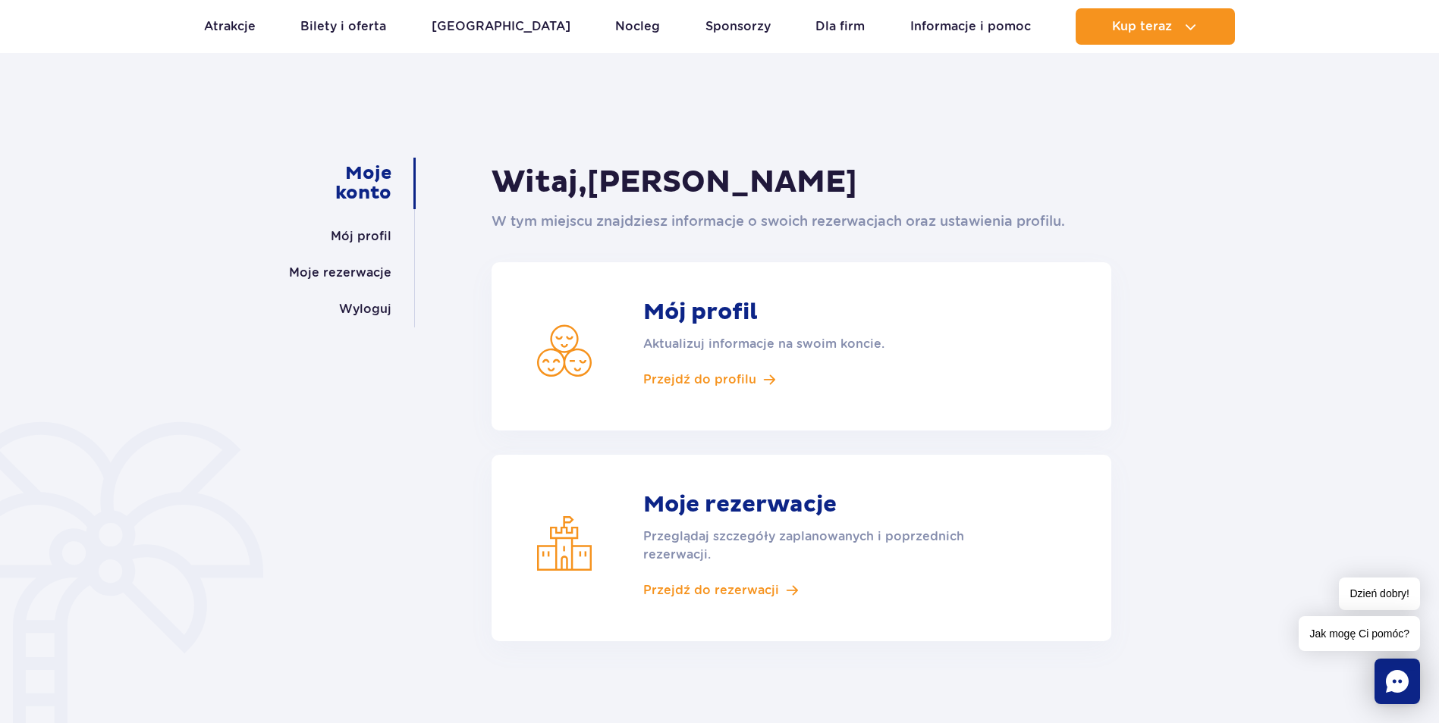
scroll to position [76, 0]
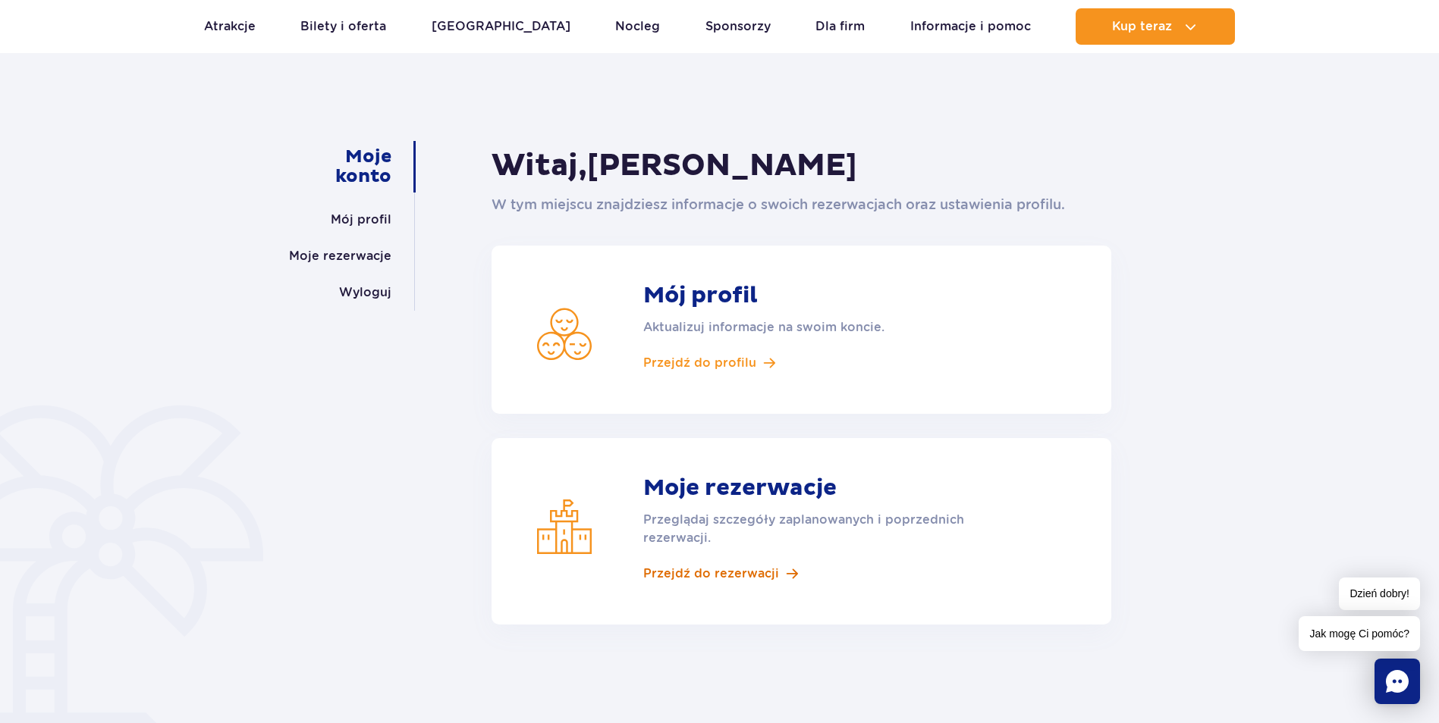
click at [727, 563] on article "Moje rezerwacje Przeglądaj szczegóły zaplanowanych i poprzednich rezerwacji. Pr…" at bounding box center [801, 531] width 620 height 187
click at [722, 572] on span "Przejdź do rezerwacji" at bounding box center [711, 574] width 136 height 17
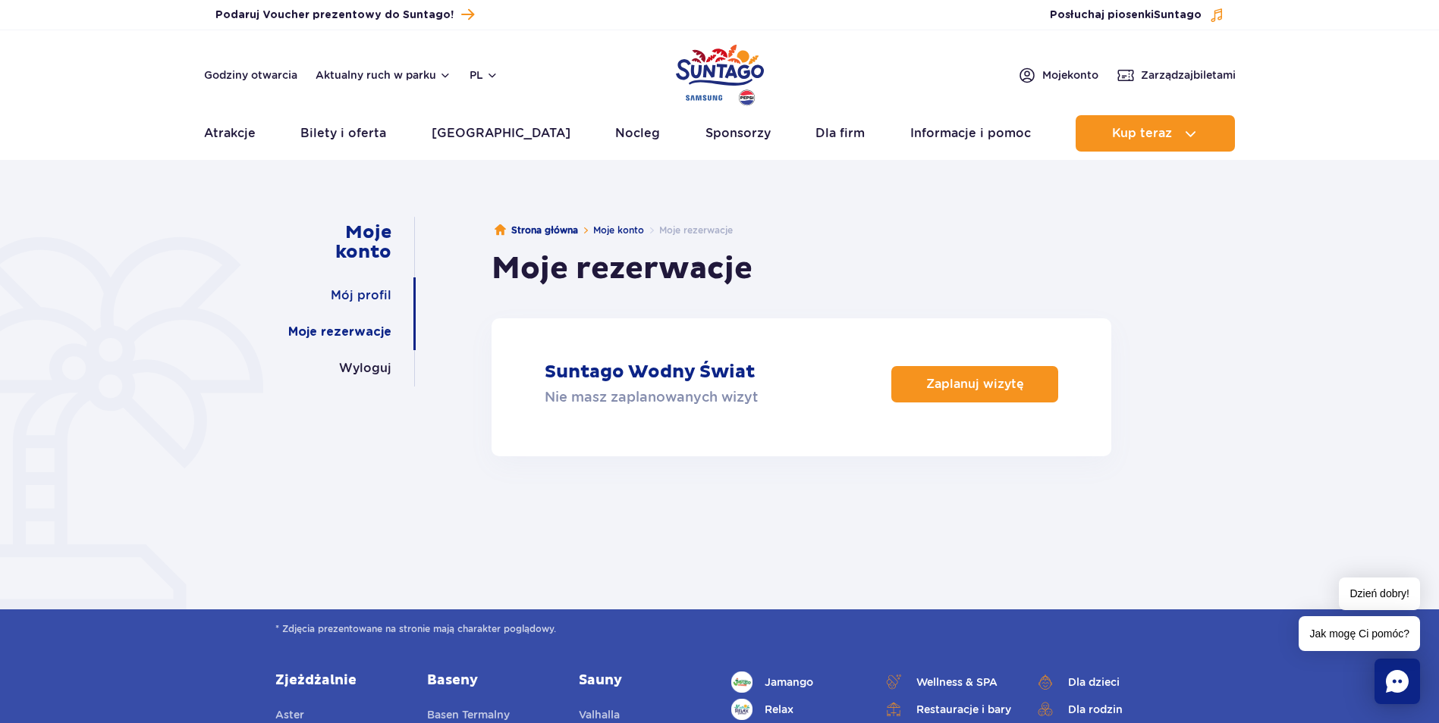
click at [397, 290] on div "Mój profil" at bounding box center [340, 296] width 152 height 36
click at [381, 291] on link "Mój profil" at bounding box center [361, 296] width 61 height 36
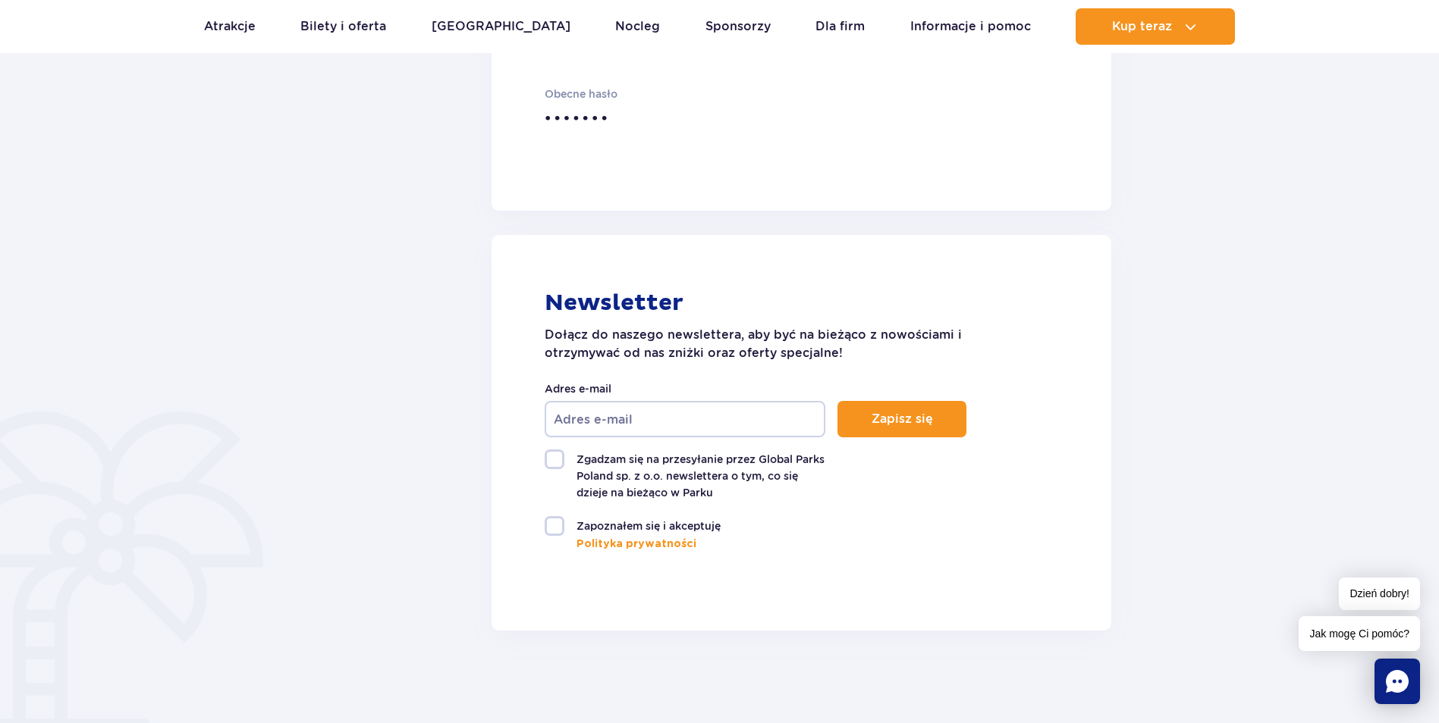
scroll to position [758, 0]
